Goal: Task Accomplishment & Management: Use online tool/utility

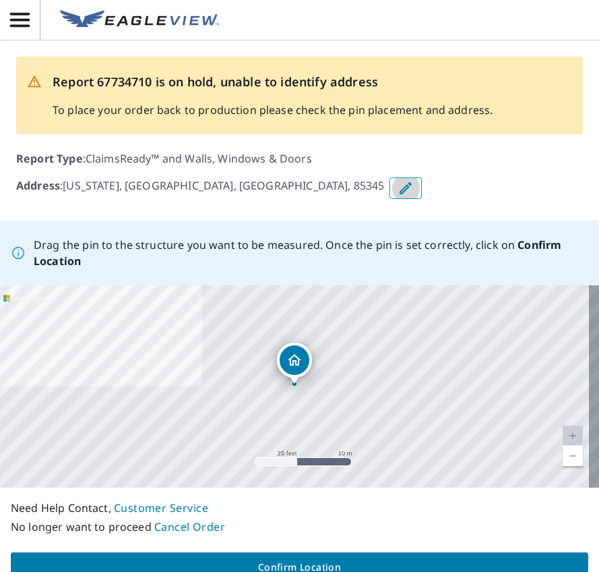
click at [400, 190] on icon "button" at bounding box center [406, 188] width 12 height 12
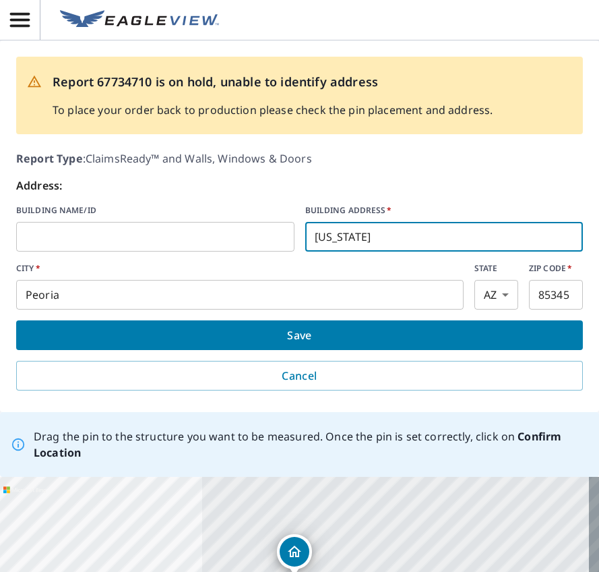
drag, startPoint x: 376, startPoint y: 239, endPoint x: 276, endPoint y: 233, distance: 99.3
click at [277, 234] on div "BUILDING NAME/ID ​ BUILDING ADDRESS   * [US_STATE] ​" at bounding box center [299, 227] width 567 height 47
type input "[STREET_ADDRESS]"
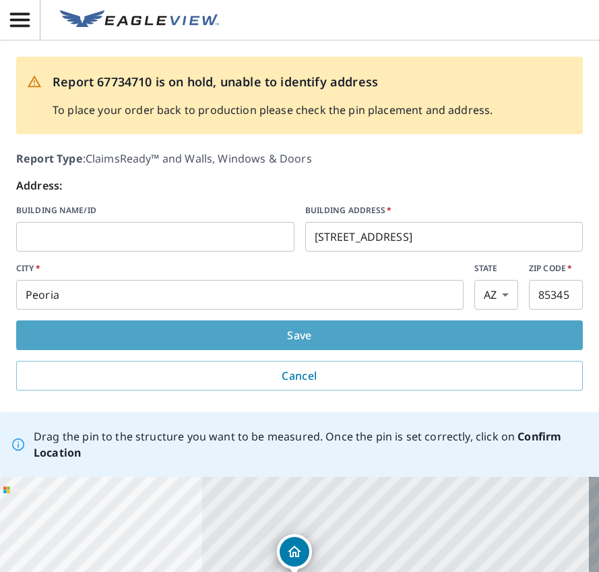
click at [305, 331] on span "Save" at bounding box center [300, 335] width 546 height 19
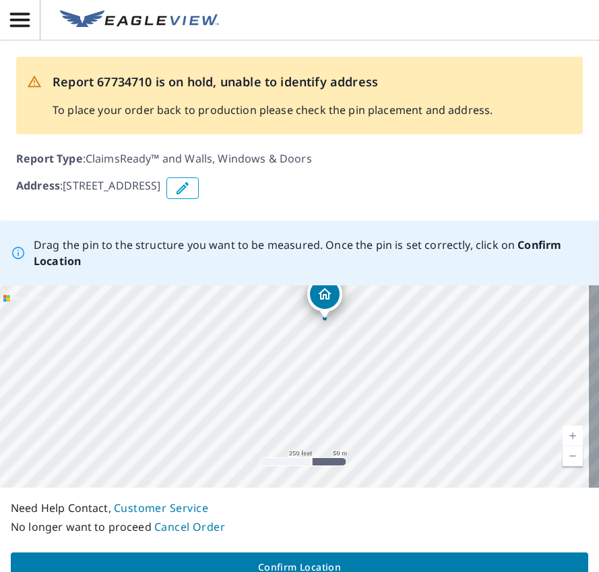
drag, startPoint x: 243, startPoint y: 359, endPoint x: 237, endPoint y: 374, distance: 16.0
click at [237, 374] on div "[STREET_ADDRESS] [GEOGRAPHIC_DATA], AZ 85345" at bounding box center [299, 386] width 599 height 202
drag, startPoint x: 160, startPoint y: 417, endPoint x: 225, endPoint y: 384, distance: 72.4
click at [202, 390] on div "[STREET_ADDRESS] [GEOGRAPHIC_DATA], AZ 85345" at bounding box center [299, 386] width 599 height 202
drag, startPoint x: 287, startPoint y: 363, endPoint x: 247, endPoint y: 389, distance: 47.3
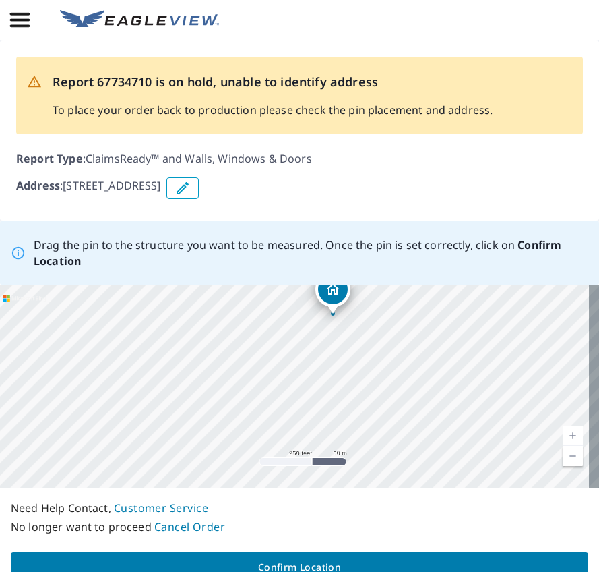
click at [247, 389] on div "[STREET_ADDRESS] [GEOGRAPHIC_DATA], AZ 85345" at bounding box center [299, 386] width 599 height 202
drag, startPoint x: 325, startPoint y: 295, endPoint x: 158, endPoint y: 394, distance: 194.2
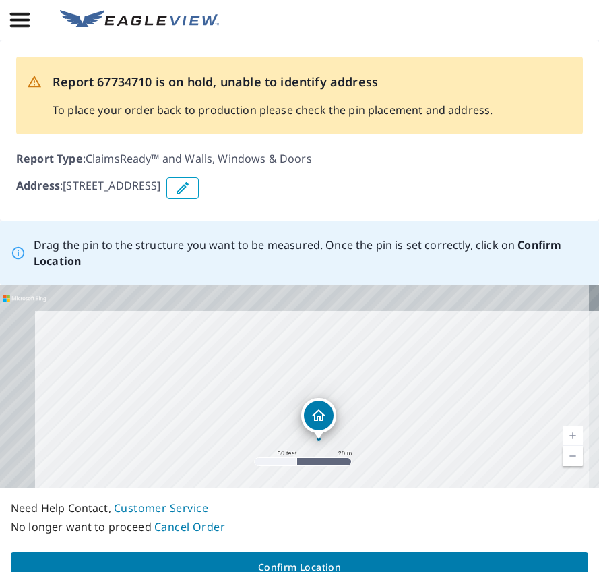
drag, startPoint x: 181, startPoint y: 409, endPoint x: 237, endPoint y: 461, distance: 76.8
click at [236, 467] on div "[STREET_ADDRESS] [GEOGRAPHIC_DATA], AZ 85345" at bounding box center [299, 386] width 599 height 202
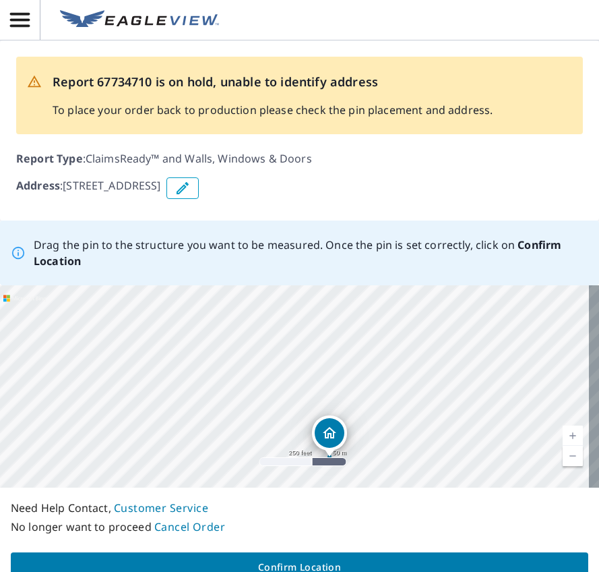
drag, startPoint x: 228, startPoint y: 428, endPoint x: 337, endPoint y: 485, distance: 123.4
click at [337, 485] on div "[STREET_ADDRESS] [GEOGRAPHIC_DATA], AZ 85345" at bounding box center [299, 386] width 599 height 202
drag, startPoint x: 342, startPoint y: 374, endPoint x: 74, endPoint y: 356, distance: 268.3
click at [78, 356] on div "[STREET_ADDRESS] [GEOGRAPHIC_DATA], AZ 85345" at bounding box center [299, 386] width 599 height 202
drag, startPoint x: 252, startPoint y: 371, endPoint x: 389, endPoint y: 508, distance: 194.1
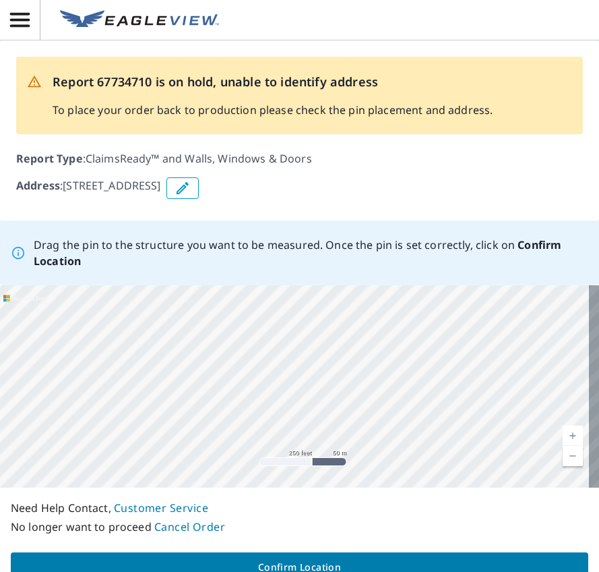
click at [389, 508] on div "Drag the pin to the structure you want to be measured. Once the pin is set corr…" at bounding box center [299, 406] width 599 height 372
click at [256, 380] on div "[STREET_ADDRESS] [GEOGRAPHIC_DATA], AZ 85345" at bounding box center [299, 386] width 599 height 202
drag, startPoint x: 177, startPoint y: 338, endPoint x: 245, endPoint y: 451, distance: 131.6
click at [245, 451] on div "[STREET_ADDRESS] [GEOGRAPHIC_DATA], AZ 85345" at bounding box center [299, 386] width 599 height 202
drag, startPoint x: 201, startPoint y: 373, endPoint x: 234, endPoint y: 404, distance: 45.3
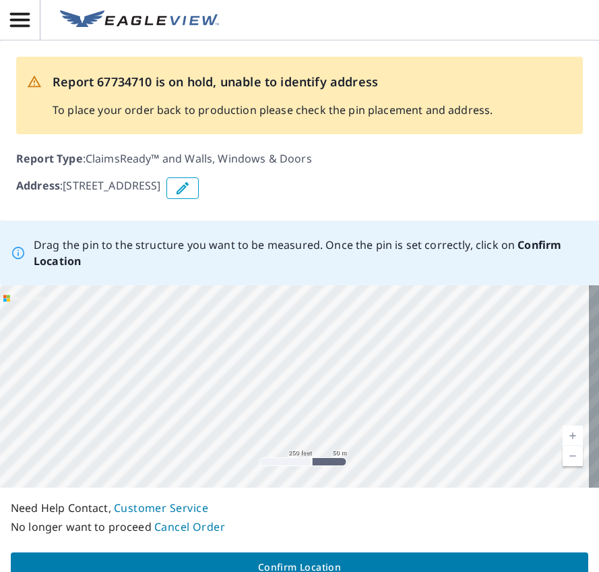
click at [234, 404] on div "[STREET_ADDRESS] [GEOGRAPHIC_DATA], AZ 85345" at bounding box center [299, 386] width 599 height 202
drag, startPoint x: 293, startPoint y: 389, endPoint x: 310, endPoint y: 332, distance: 59.1
click at [310, 332] on div "[STREET_ADDRESS] [GEOGRAPHIC_DATA], AZ 85345" at bounding box center [299, 386] width 599 height 202
drag, startPoint x: 288, startPoint y: 419, endPoint x: 293, endPoint y: 320, distance: 98.6
click at [293, 320] on div "[STREET_ADDRESS] [GEOGRAPHIC_DATA], AZ 85345" at bounding box center [299, 386] width 599 height 202
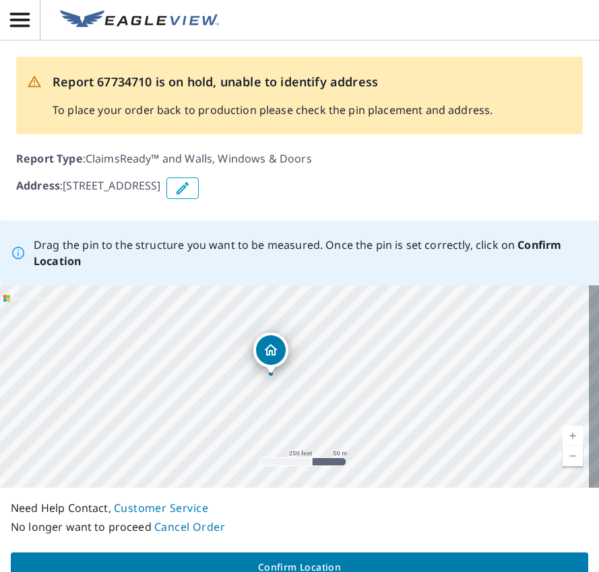
drag, startPoint x: 185, startPoint y: 467, endPoint x: 276, endPoint y: 318, distance: 174.0
click at [276, 318] on div "[STREET_ADDRESS] [GEOGRAPHIC_DATA], AZ 85345" at bounding box center [299, 386] width 599 height 202
drag, startPoint x: 299, startPoint y: 357, endPoint x: 322, endPoint y: 281, distance: 79.8
click at [322, 281] on div "Drag the pin to the structure you want to be measured. Once the pin is set corr…" at bounding box center [299, 406] width 599 height 372
click at [320, 286] on div "[STREET_ADDRESS] [GEOGRAPHIC_DATA], AZ 85345" at bounding box center [299, 386] width 599 height 202
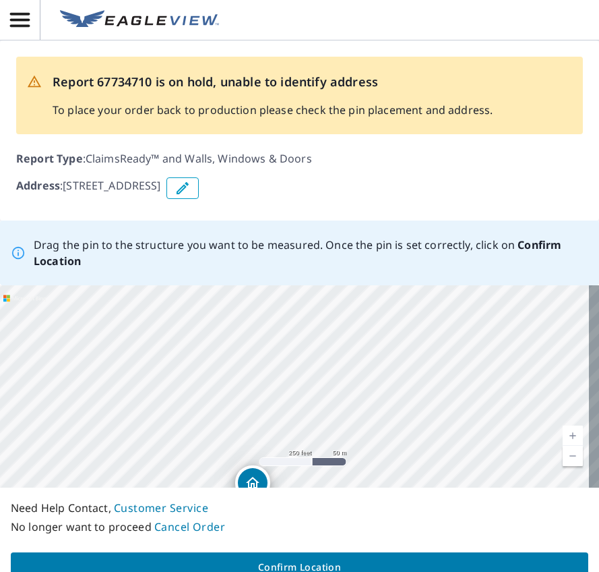
click at [278, 409] on div "[STREET_ADDRESS] [GEOGRAPHIC_DATA], AZ 85345" at bounding box center [299, 386] width 599 height 202
drag, startPoint x: 218, startPoint y: 449, endPoint x: 231, endPoint y: 339, distance: 110.7
click at [231, 339] on div "[STREET_ADDRESS] [GEOGRAPHIC_DATA], AZ 85345" at bounding box center [299, 386] width 599 height 202
drag, startPoint x: 321, startPoint y: 388, endPoint x: 227, endPoint y: 458, distance: 117.6
click at [227, 458] on div "[STREET_ADDRESS] [GEOGRAPHIC_DATA], AZ 85345" at bounding box center [299, 386] width 599 height 202
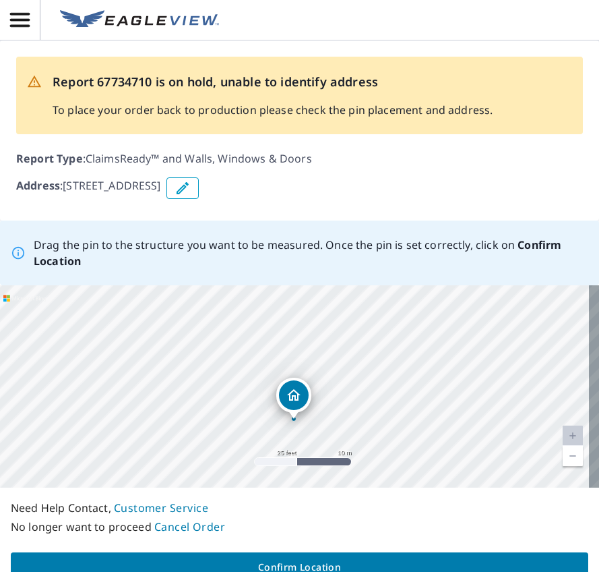
drag, startPoint x: 256, startPoint y: 338, endPoint x: 330, endPoint y: 327, distance: 74.3
click at [330, 327] on div "[STREET_ADDRESS] [GEOGRAPHIC_DATA], AZ 85345" at bounding box center [299, 386] width 599 height 202
drag, startPoint x: 220, startPoint y: 432, endPoint x: 281, endPoint y: 353, distance: 99.4
click at [281, 353] on div "[STREET_ADDRESS] [GEOGRAPHIC_DATA], AZ 85345" at bounding box center [299, 386] width 599 height 202
drag, startPoint x: 100, startPoint y: 415, endPoint x: 192, endPoint y: 341, distance: 118.4
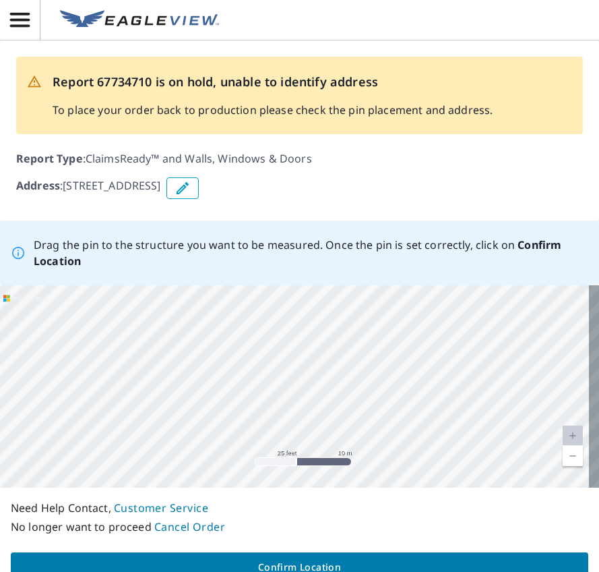
click at [192, 341] on div "[STREET_ADDRESS] [GEOGRAPHIC_DATA], AZ 85345" at bounding box center [299, 386] width 599 height 202
drag, startPoint x: 415, startPoint y: 394, endPoint x: 337, endPoint y: 328, distance: 101.9
click at [337, 328] on div "[STREET_ADDRESS] [GEOGRAPHIC_DATA], AZ 85345" at bounding box center [299, 386] width 599 height 202
drag, startPoint x: 289, startPoint y: 354, endPoint x: 277, endPoint y: 351, distance: 12.4
click at [316, 414] on div "[STREET_ADDRESS] [GEOGRAPHIC_DATA], AZ 85345" at bounding box center [299, 386] width 599 height 202
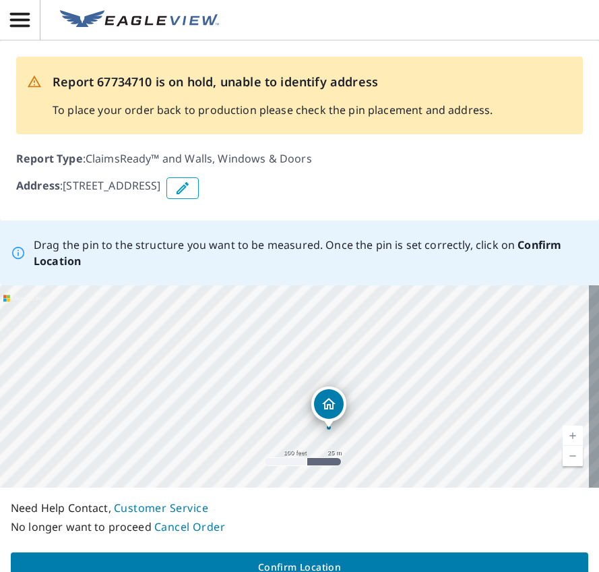
drag, startPoint x: 225, startPoint y: 299, endPoint x: 329, endPoint y: 405, distance: 148.3
click at [329, 405] on div "[STREET_ADDRESS] [GEOGRAPHIC_DATA], AZ 85345" at bounding box center [299, 386] width 599 height 202
drag, startPoint x: 338, startPoint y: 421, endPoint x: 349, endPoint y: 351, distance: 70.9
click at [349, 351] on div "[STREET_ADDRESS] [GEOGRAPHIC_DATA], AZ 85345" at bounding box center [299, 386] width 599 height 202
drag, startPoint x: 333, startPoint y: 336, endPoint x: 333, endPoint y: 354, distance: 18.2
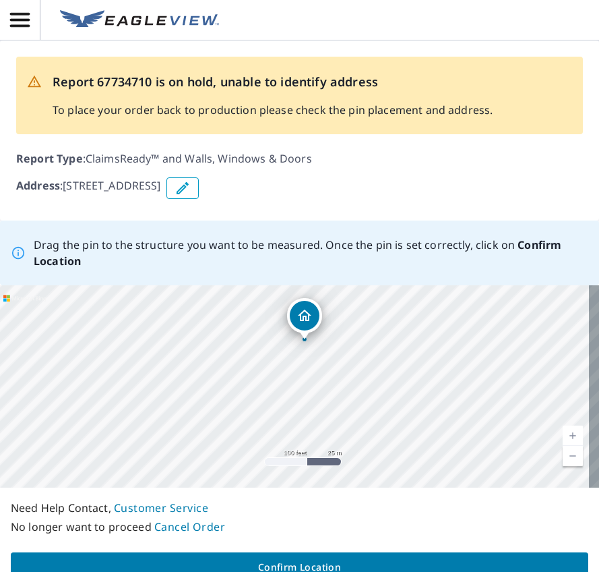
click at [333, 354] on div "[STREET_ADDRESS] [GEOGRAPHIC_DATA], AZ 85345" at bounding box center [299, 386] width 599 height 202
drag, startPoint x: 322, startPoint y: 419, endPoint x: 372, endPoint y: 324, distance: 107.4
click at [372, 324] on div "[STREET_ADDRESS] [GEOGRAPHIC_DATA], AZ 85345" at bounding box center [299, 386] width 599 height 202
drag, startPoint x: 350, startPoint y: 337, endPoint x: 336, endPoint y: 393, distance: 57.7
click at [337, 399] on div "[STREET_ADDRESS] [GEOGRAPHIC_DATA], AZ 85345" at bounding box center [299, 386] width 599 height 202
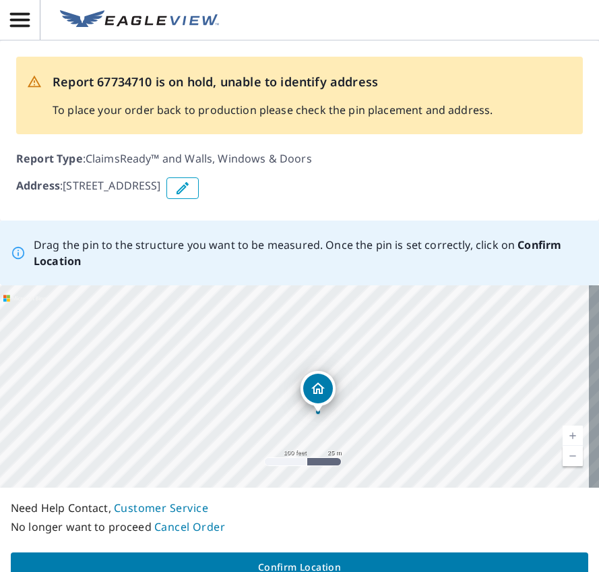
drag, startPoint x: 341, startPoint y: 289, endPoint x: 317, endPoint y: 394, distance: 108.0
click at [317, 394] on div "[STREET_ADDRESS] [GEOGRAPHIC_DATA], AZ 85345" at bounding box center [299, 386] width 599 height 202
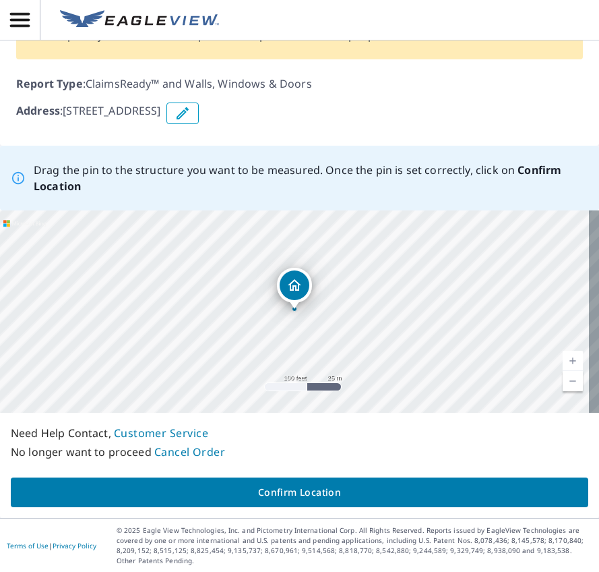
scroll to position [76, 0]
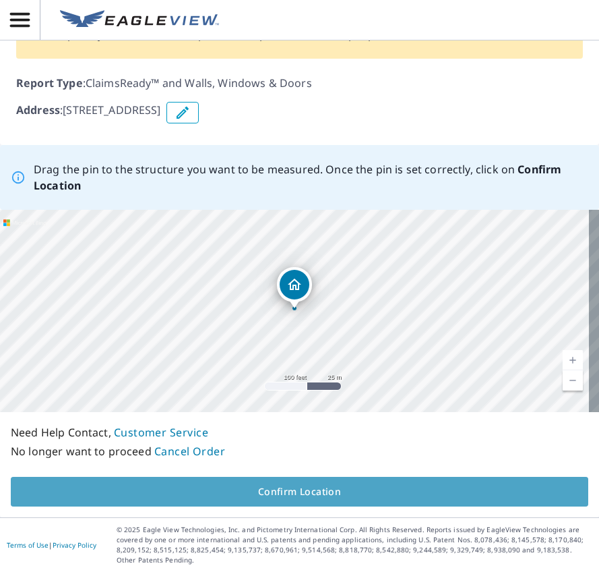
click at [323, 488] on span "Confirm Location" at bounding box center [300, 491] width 556 height 17
